Goal: Task Accomplishment & Management: Manage account settings

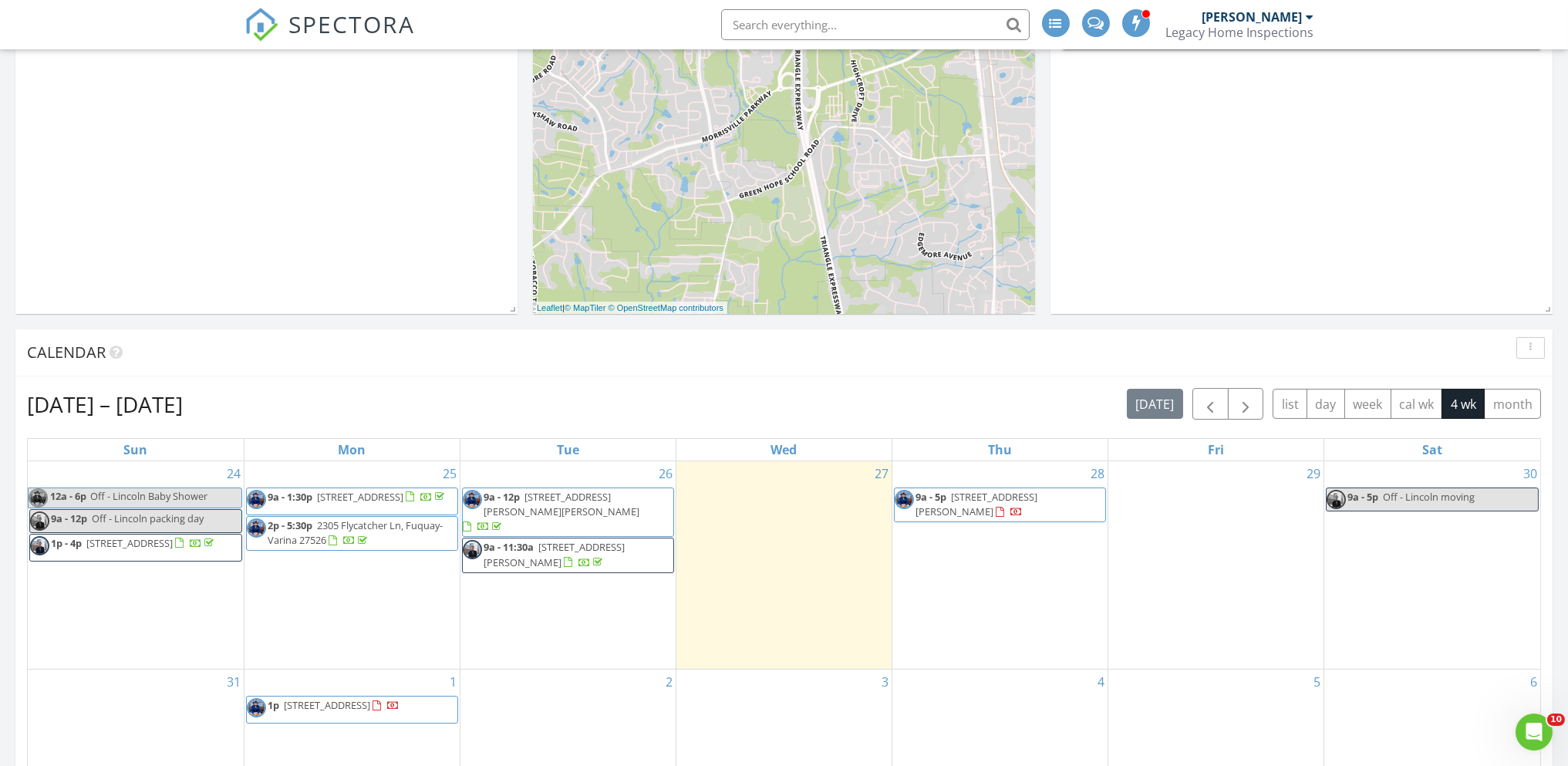
scroll to position [848, 0]
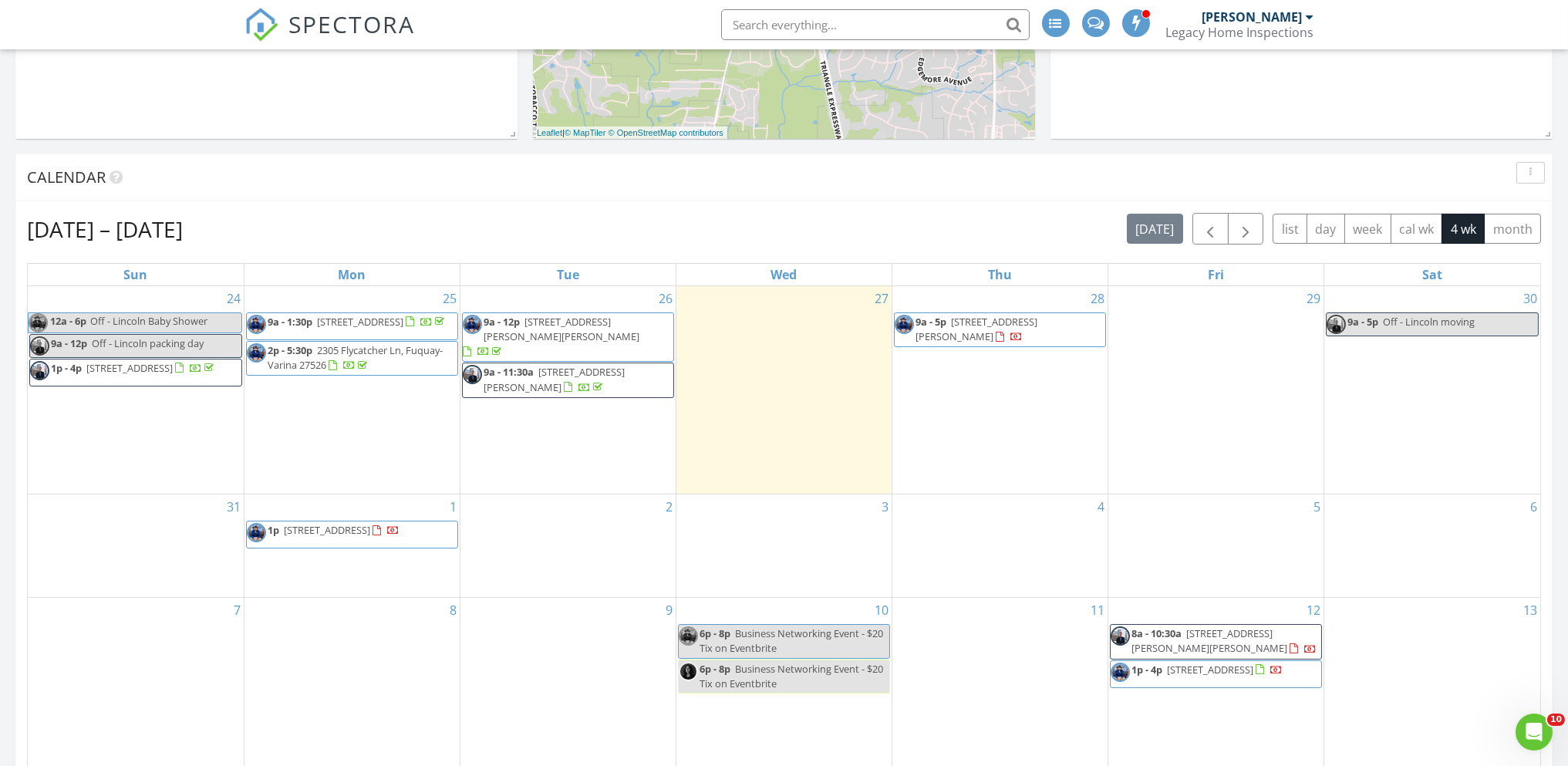
click at [1040, 328] on span "9a - 5p 3550 NW Cary Pkwy 108, Cary 27513" at bounding box center [1000, 330] width 211 height 30
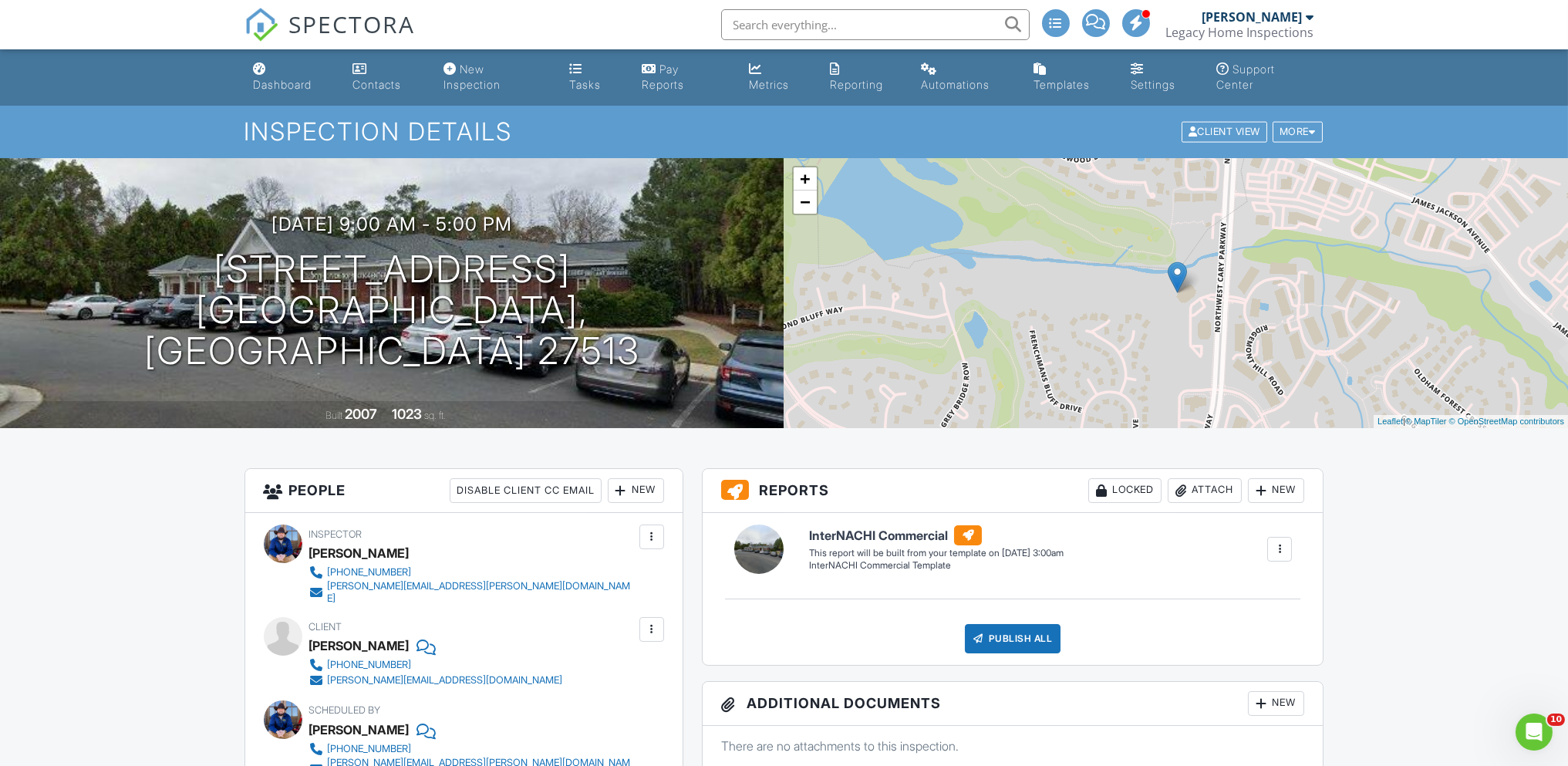
click at [644, 620] on div at bounding box center [651, 628] width 24 height 24
click at [606, 671] on li "Edit" at bounding box center [616, 676] width 79 height 39
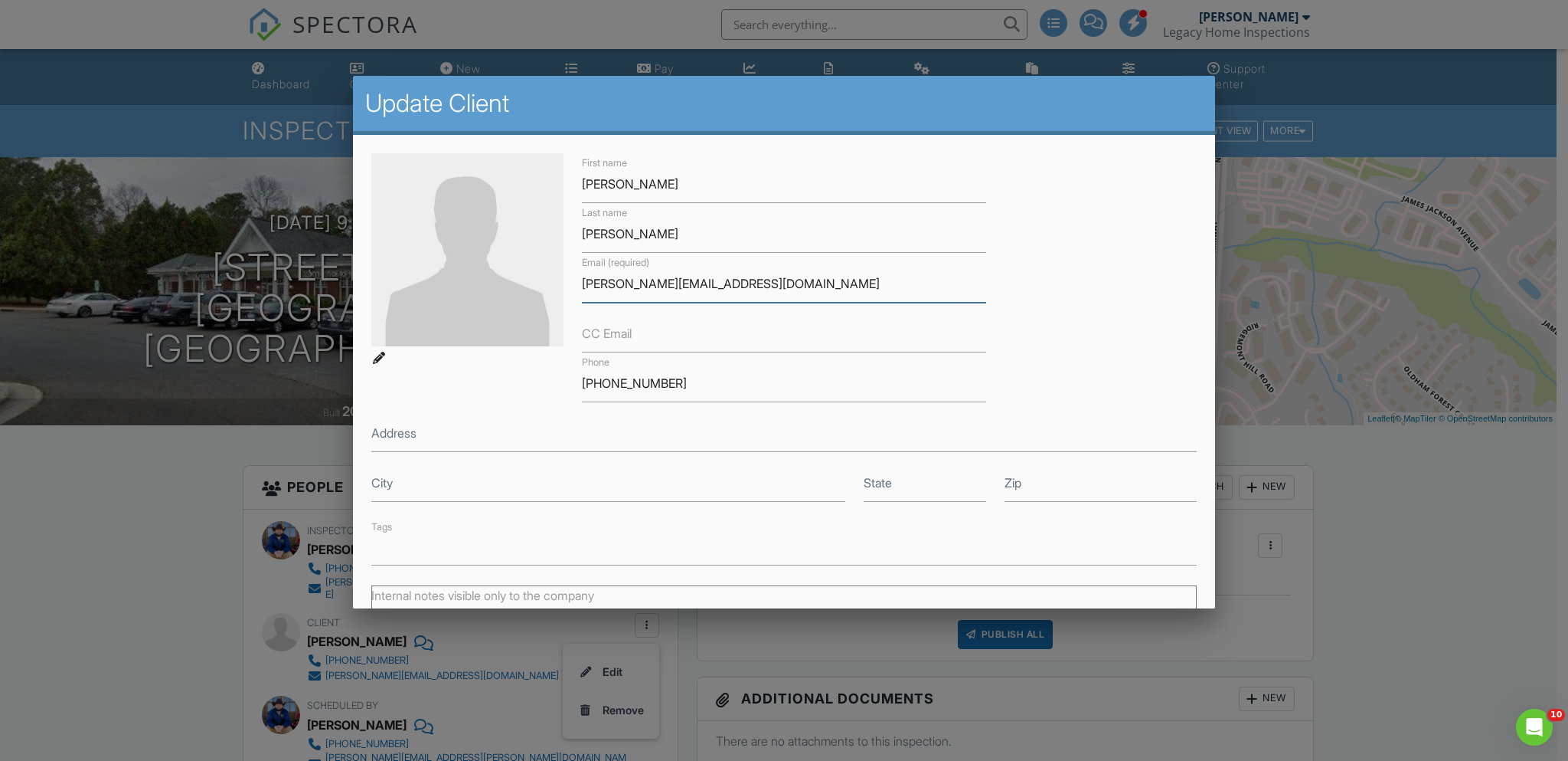
click at [668, 282] on input "ashley@cynthisgreggmd.com" at bounding box center [784, 284] width 404 height 38
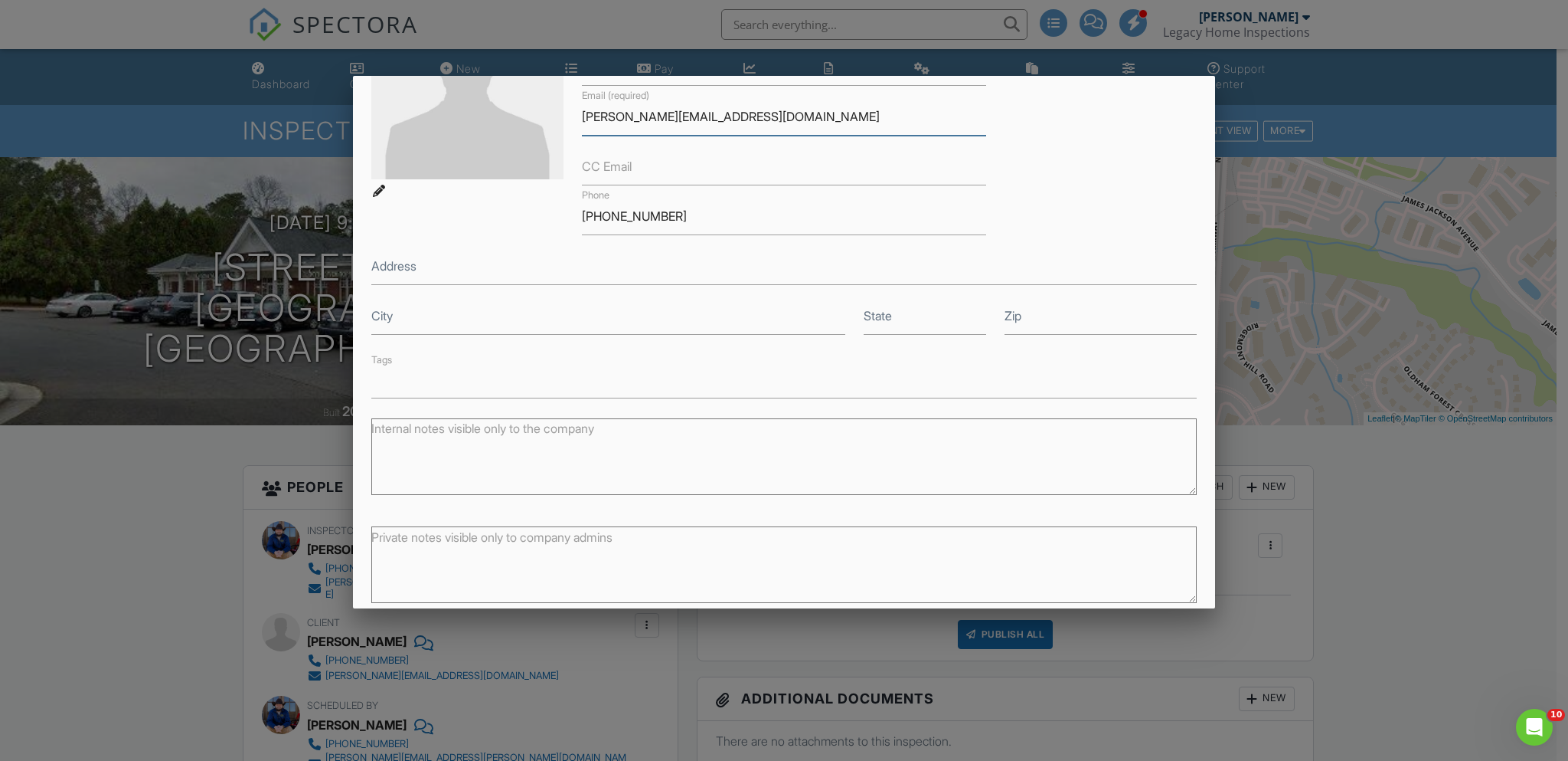
scroll to position [227, 0]
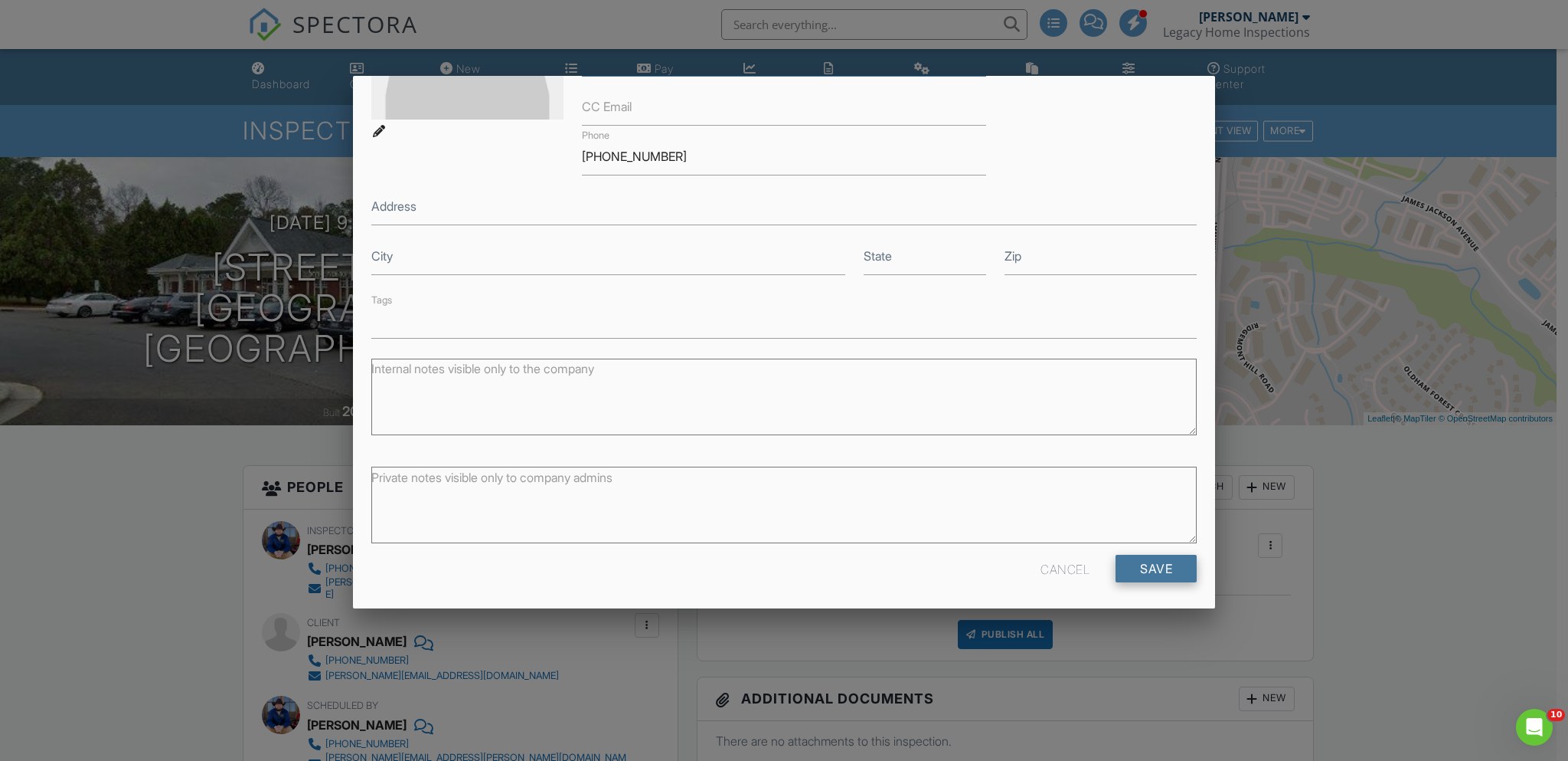
type input "ashley@cynthiagreggmd.com"
click at [1153, 562] on input "Save" at bounding box center [1156, 568] width 81 height 28
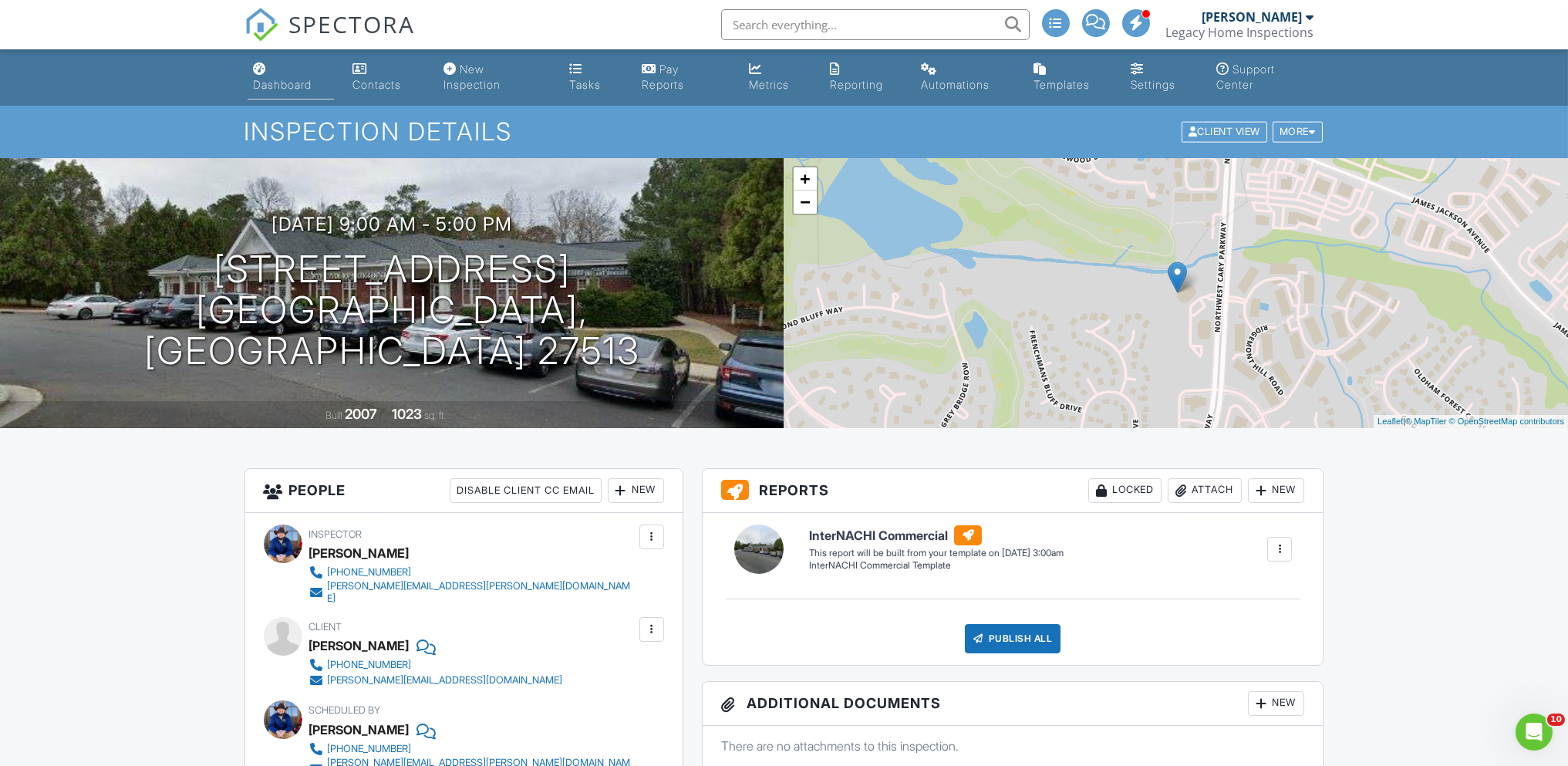
click at [268, 86] on div "Dashboard" at bounding box center [283, 85] width 59 height 13
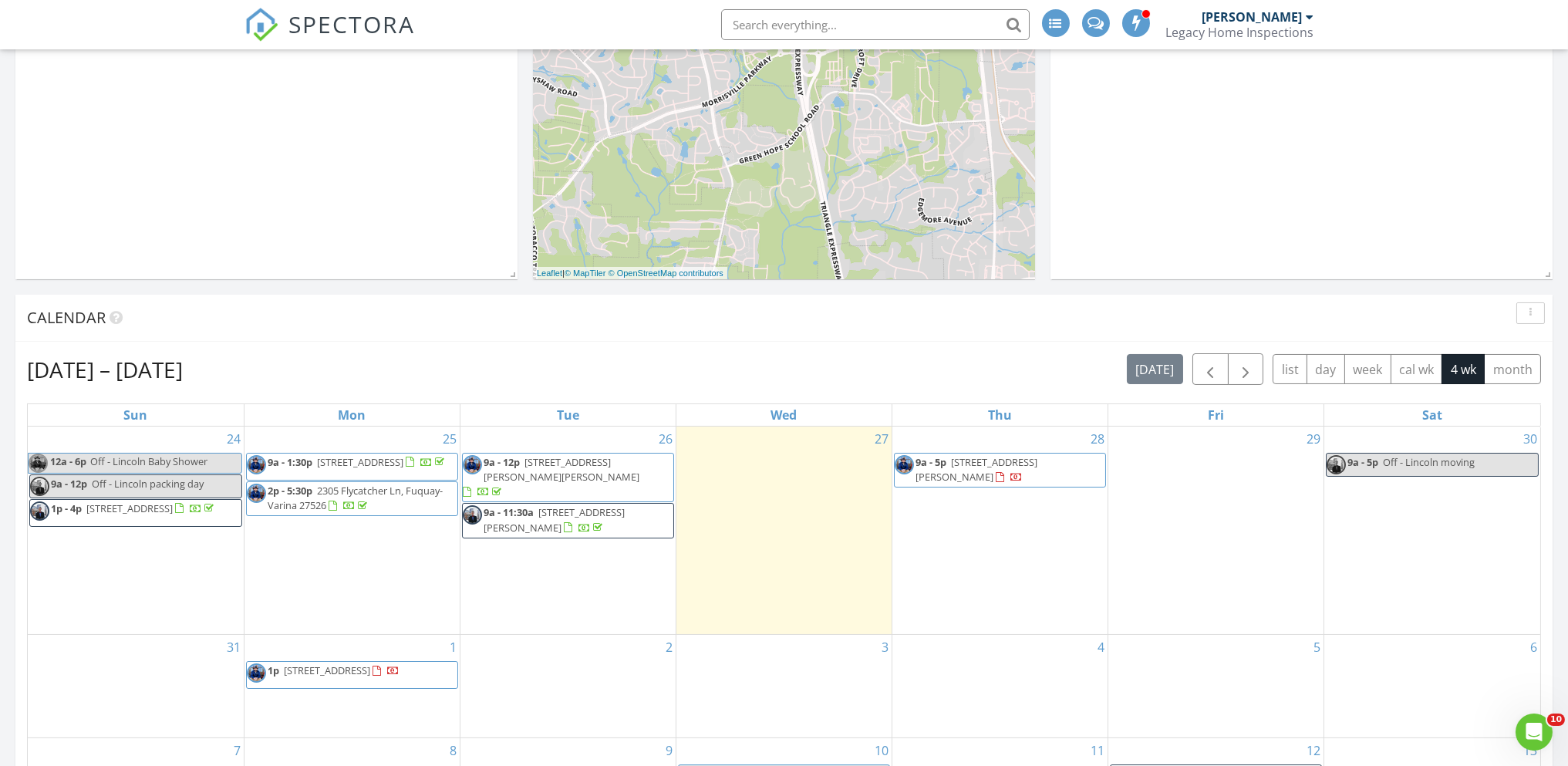
scroll to position [771, 0]
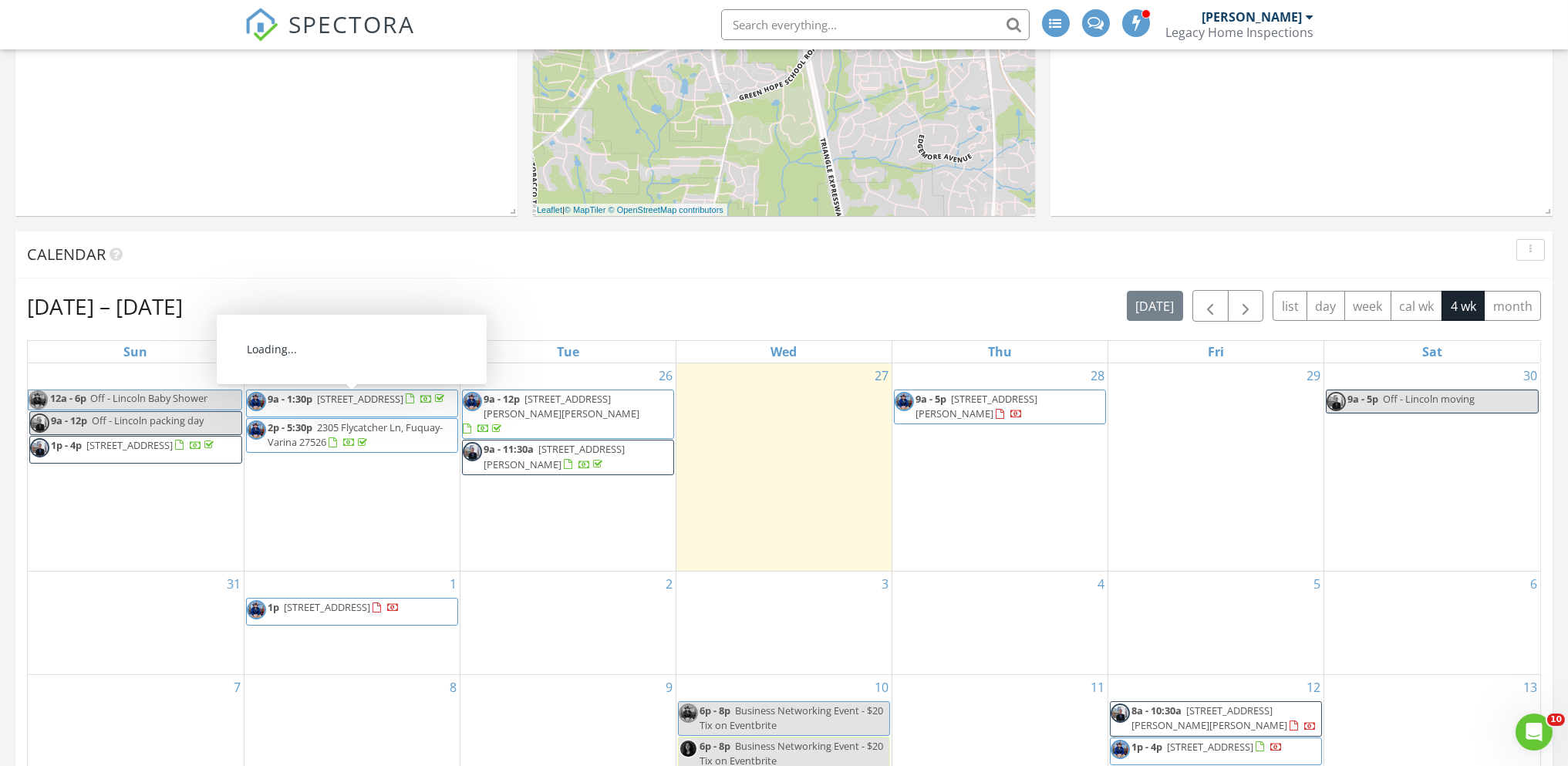
click at [390, 399] on span "[STREET_ADDRESS]" at bounding box center [360, 398] width 87 height 14
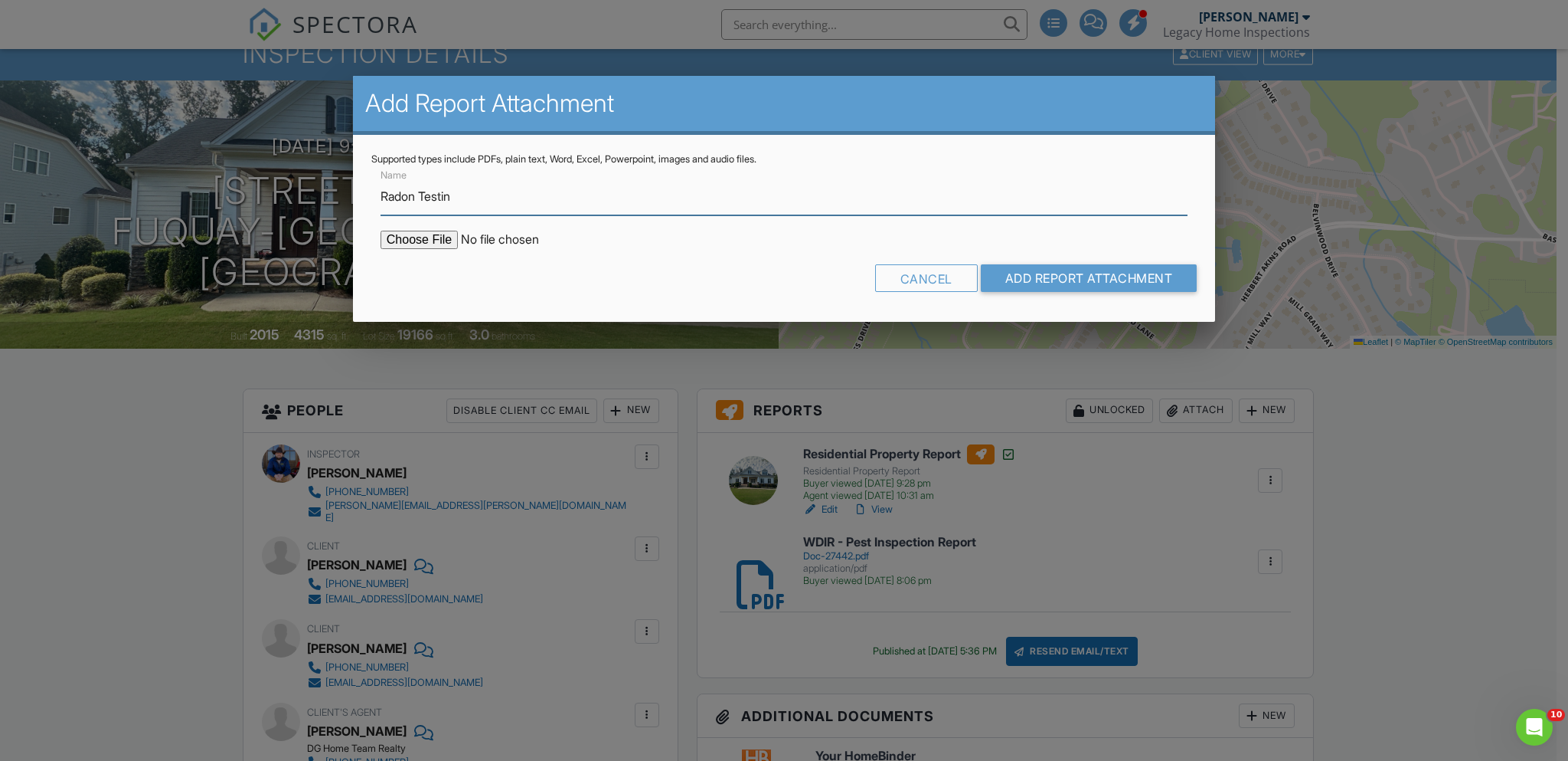
type input "Radon Testing Report"
click at [409, 246] on input "file" at bounding box center [510, 239] width 260 height 18
type input "C:\fakepath\209_Sunset_Bluffs_Drive202508271725.pdf"
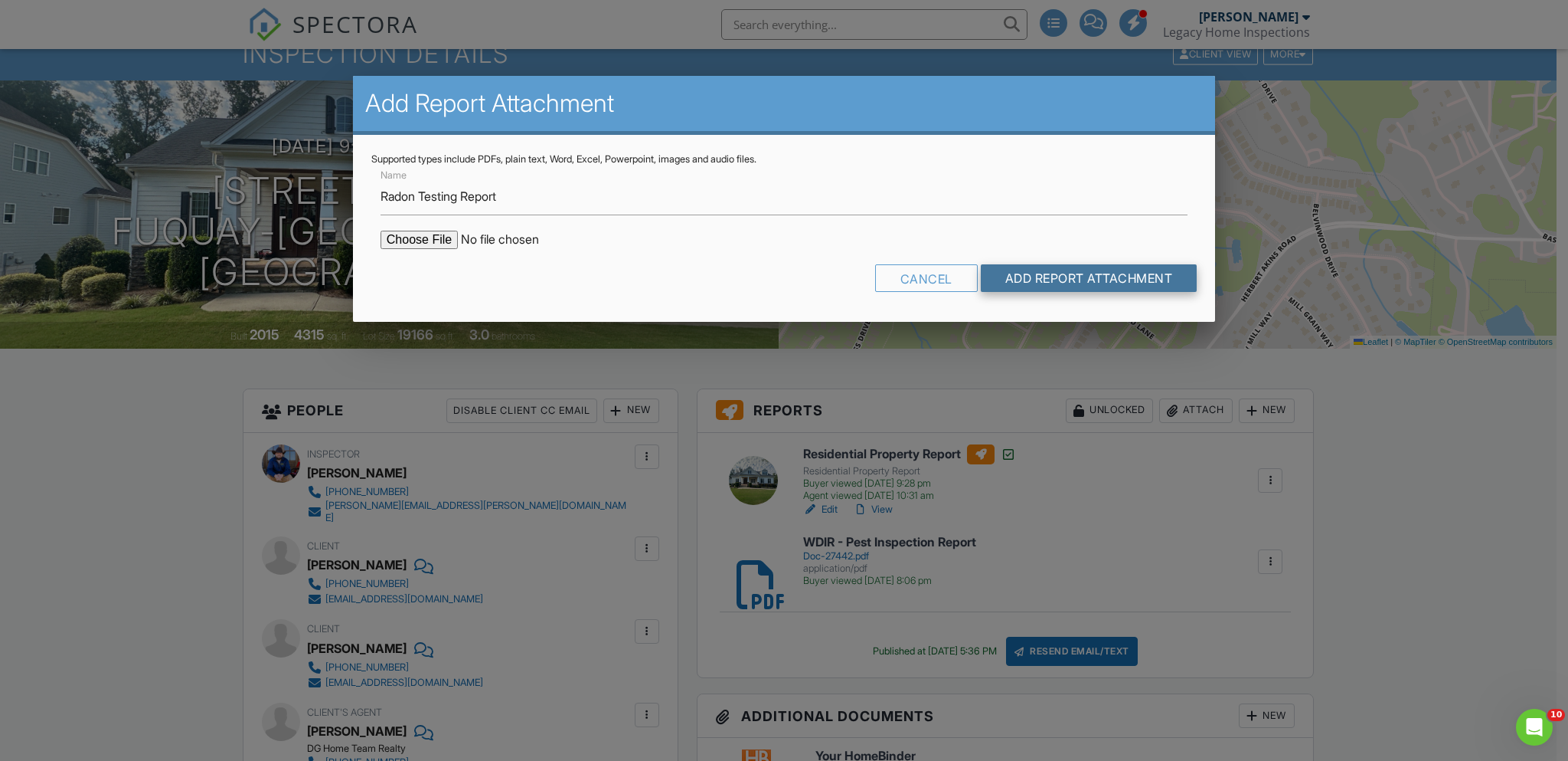
click at [1094, 281] on input "Add Report Attachment" at bounding box center [1089, 278] width 217 height 28
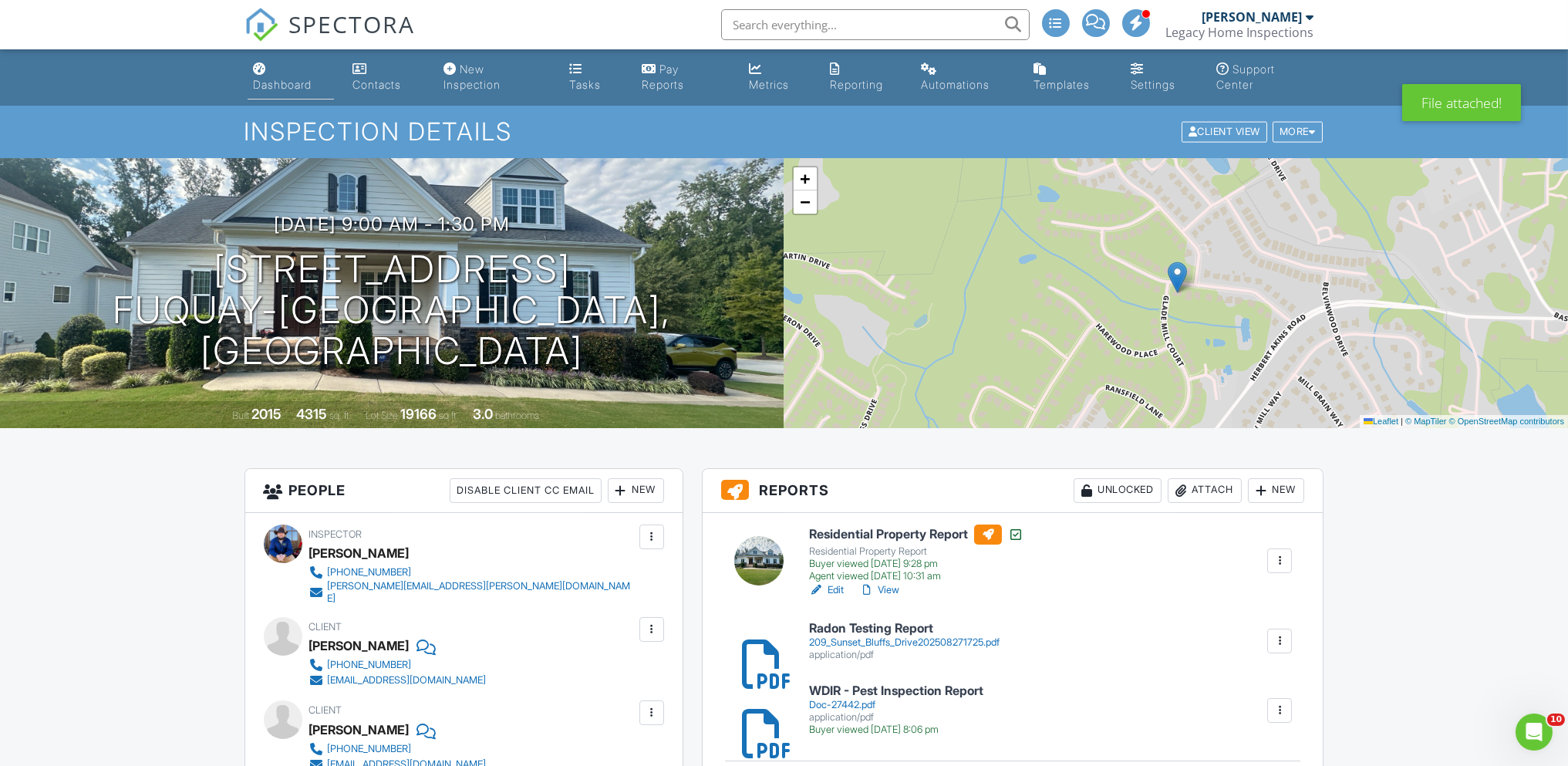
click at [292, 87] on div "Dashboard" at bounding box center [283, 85] width 59 height 13
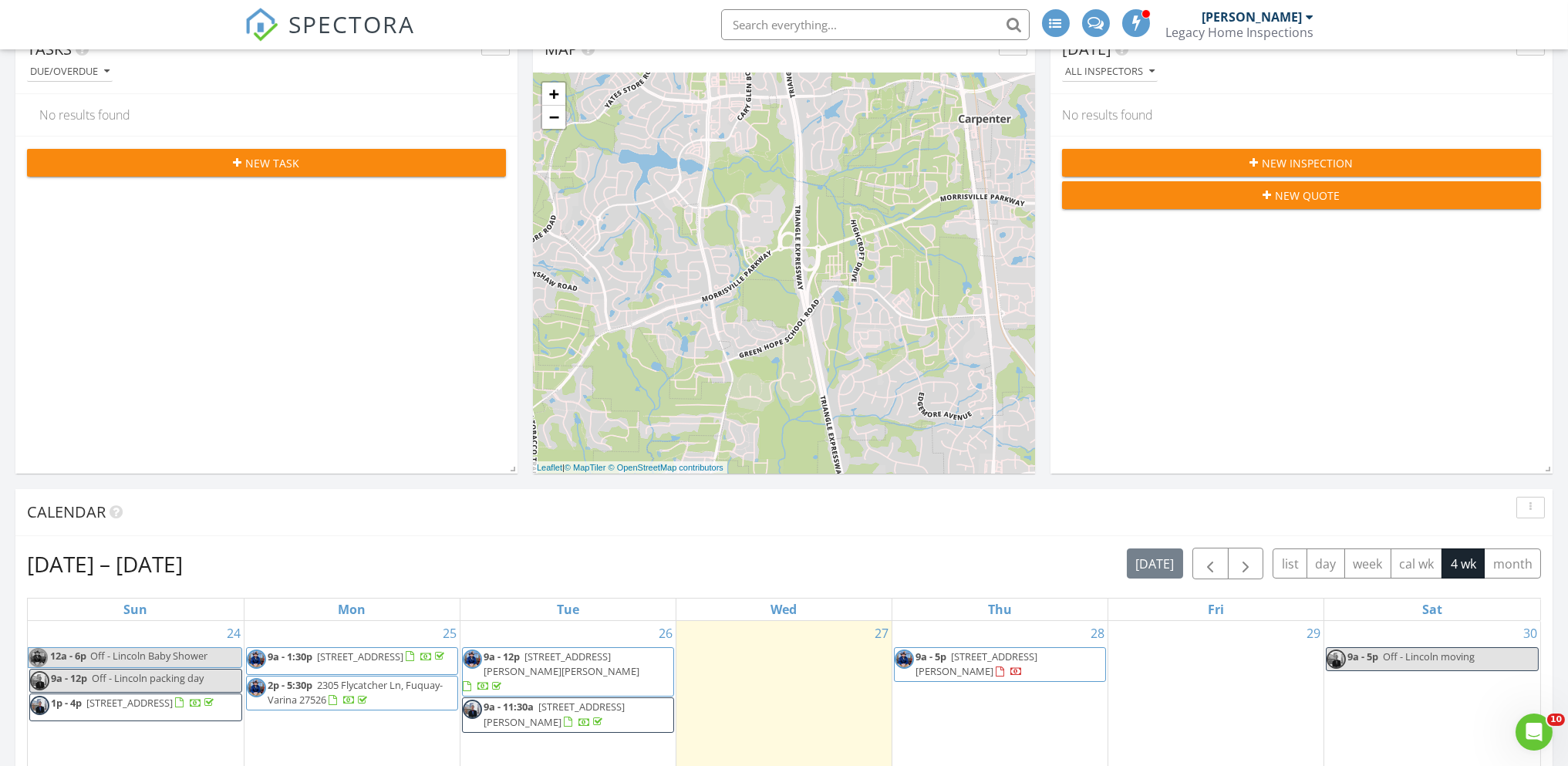
scroll to position [694, 0]
